Goal: Find specific page/section: Find specific page/section

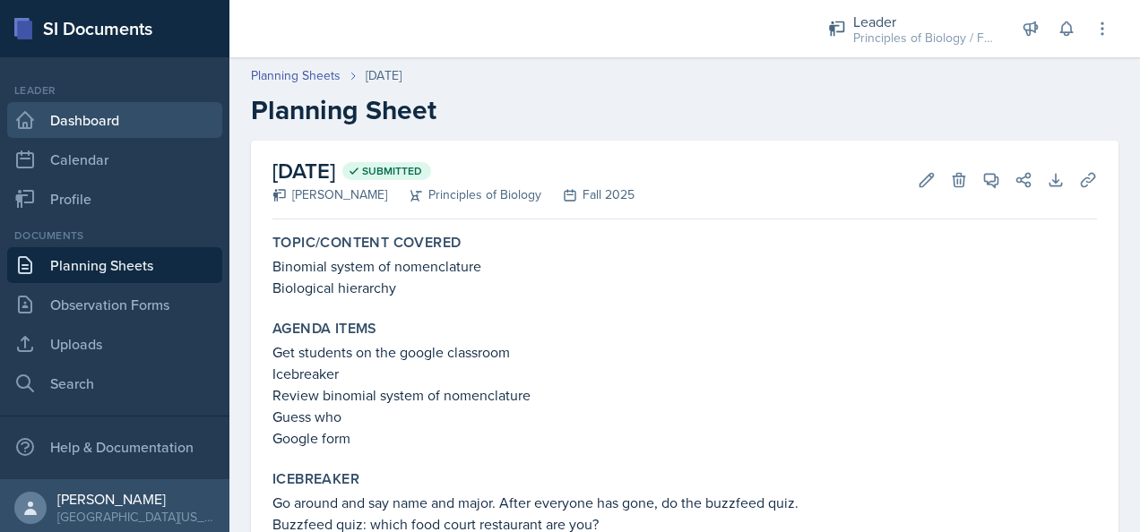
click at [73, 126] on link "Dashboard" at bounding box center [114, 120] width 215 height 36
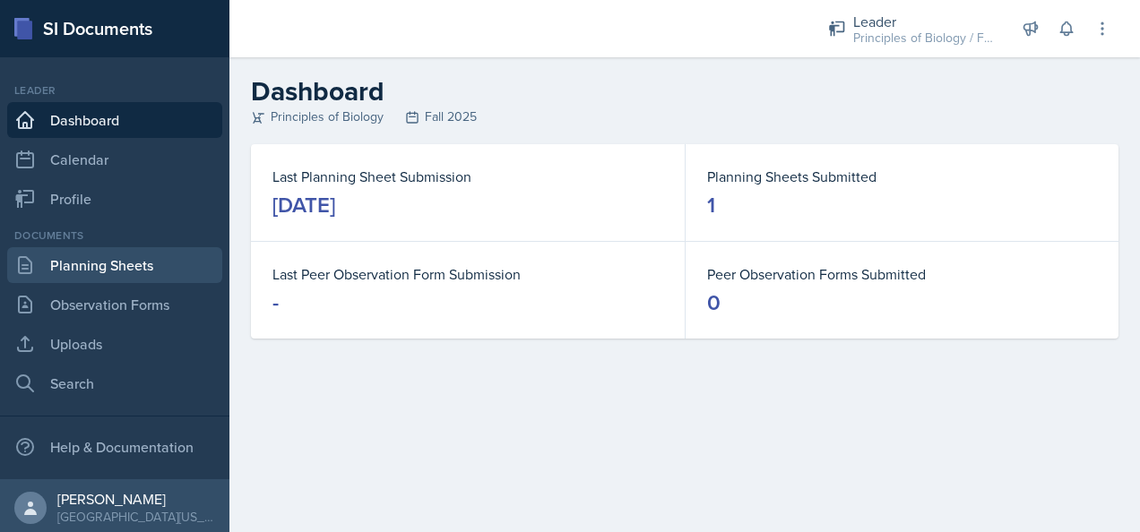
click at [122, 272] on link "Planning Sheets" at bounding box center [114, 265] width 215 height 36
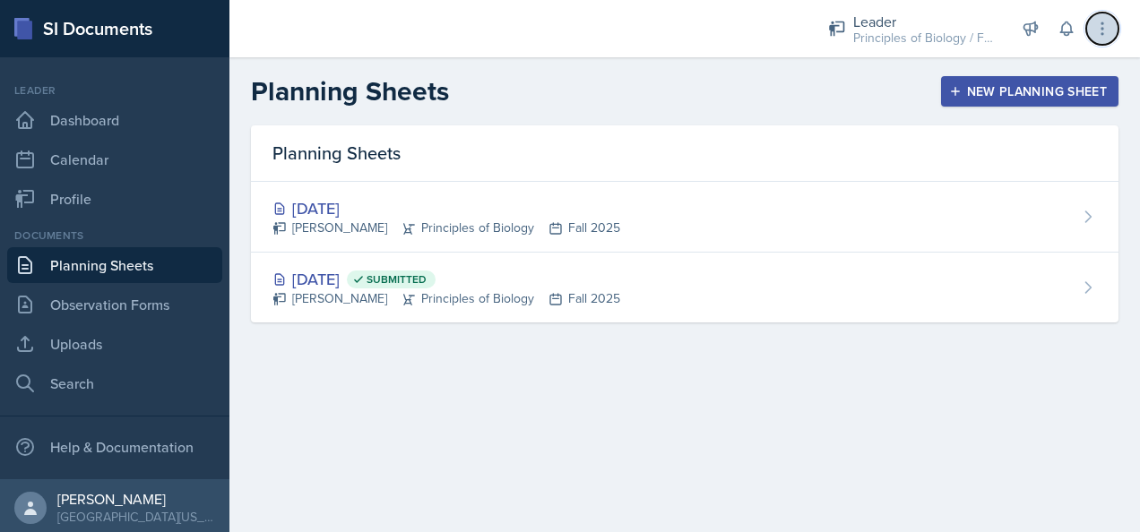
click at [1108, 23] on icon at bounding box center [1102, 29] width 18 height 18
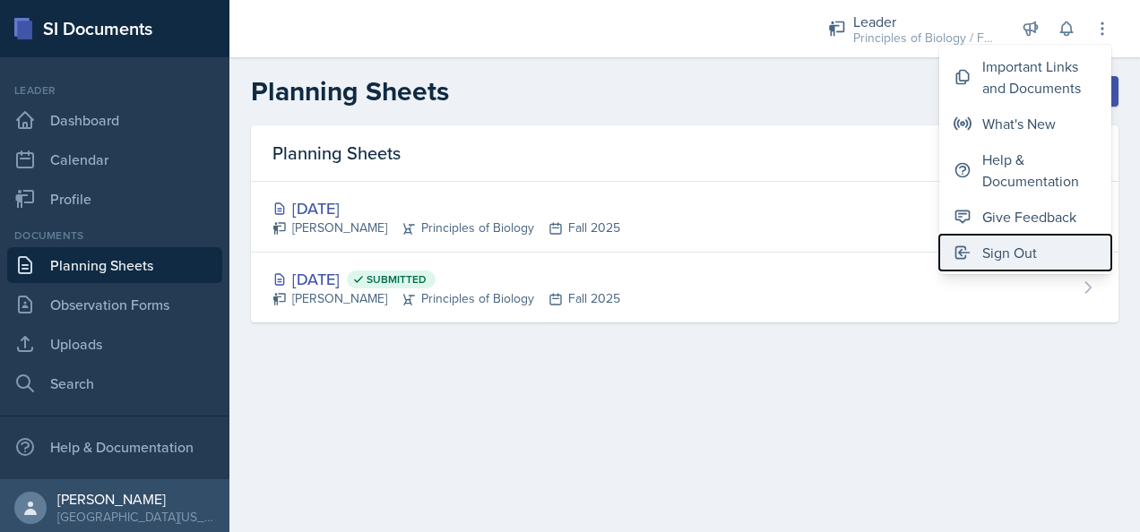
click at [976, 246] on span at bounding box center [967, 253] width 29 height 18
